Goal: Find specific page/section: Find specific page/section

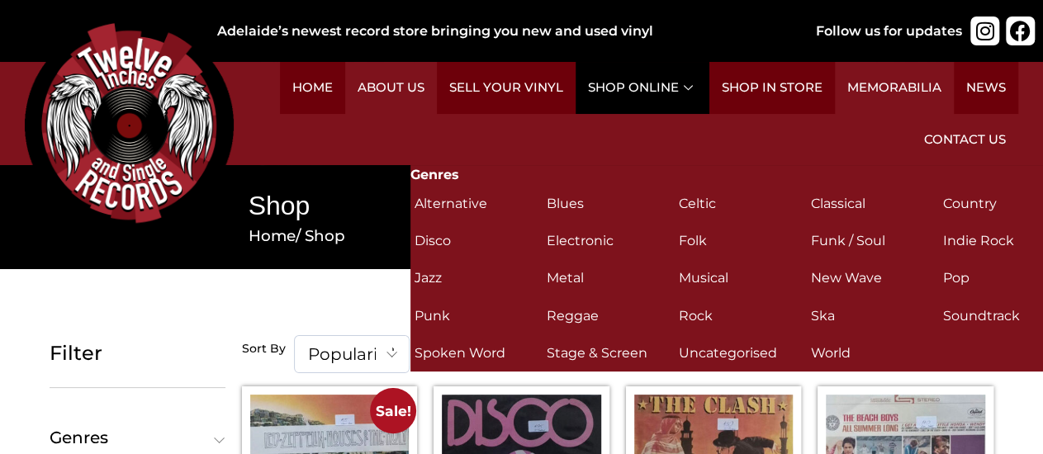
click at [688, 87] on icon at bounding box center [690, 87] width 13 height 9
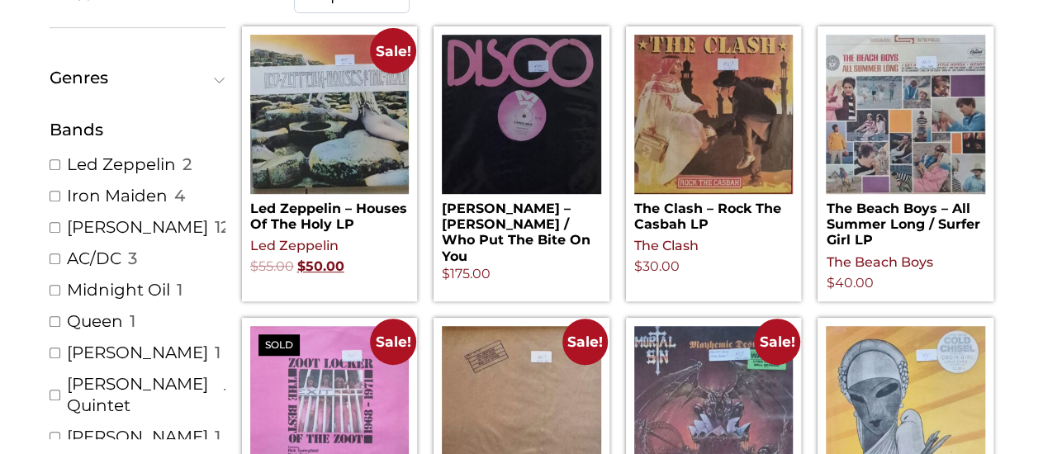
scroll to position [47, 0]
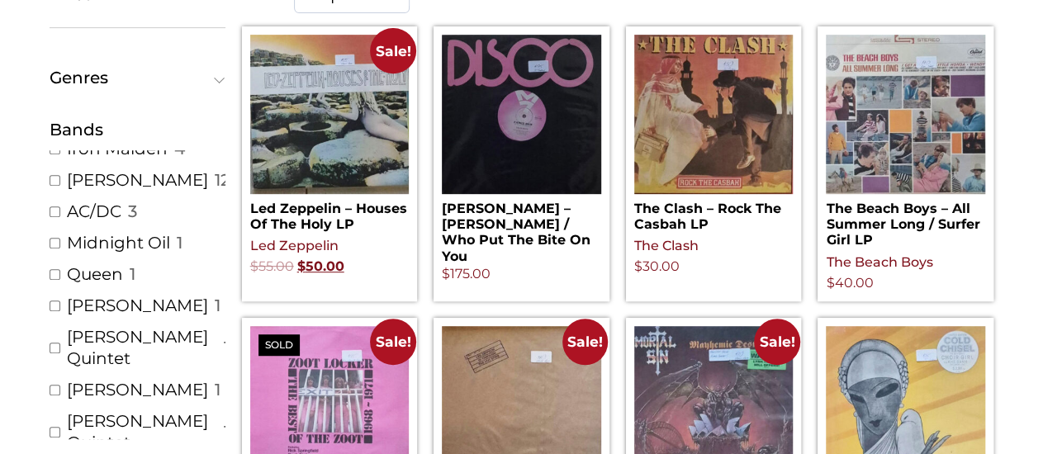
click at [215, 75] on span at bounding box center [219, 78] width 11 height 11
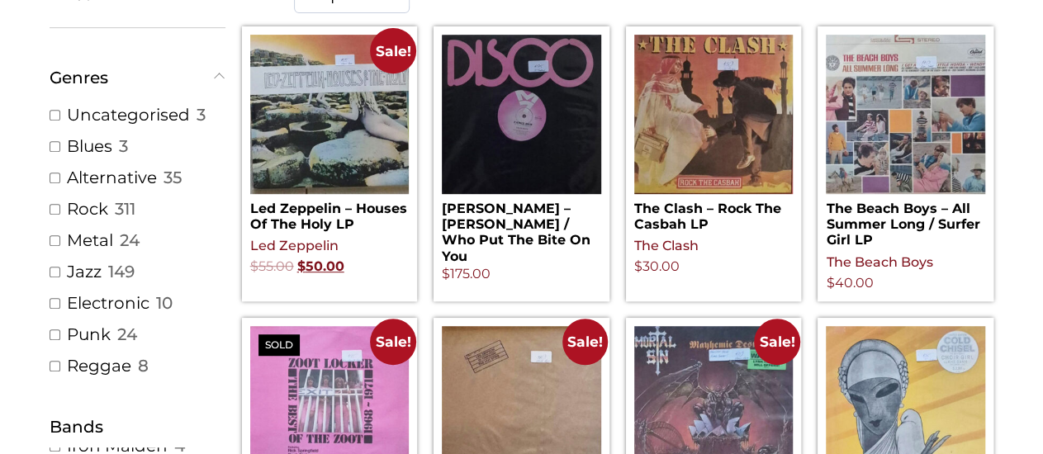
click at [54, 241] on input "Metal ( 24 )" at bounding box center [55, 240] width 11 height 11
checkbox input "true"
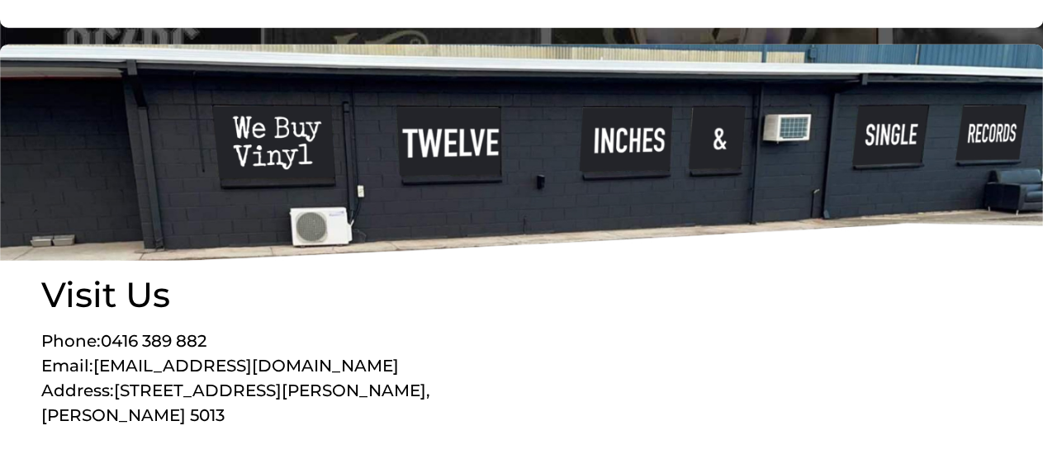
scroll to position [2248, 0]
